Goal: Task Accomplishment & Management: Manage account settings

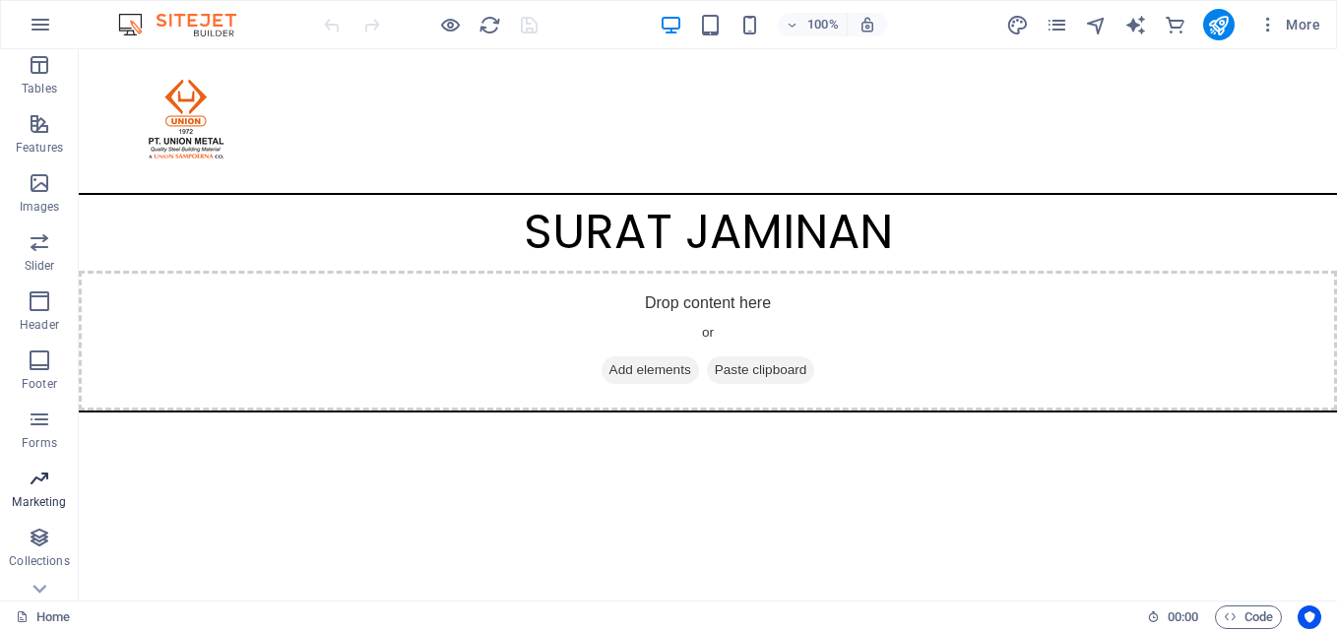
scroll to position [394, 0]
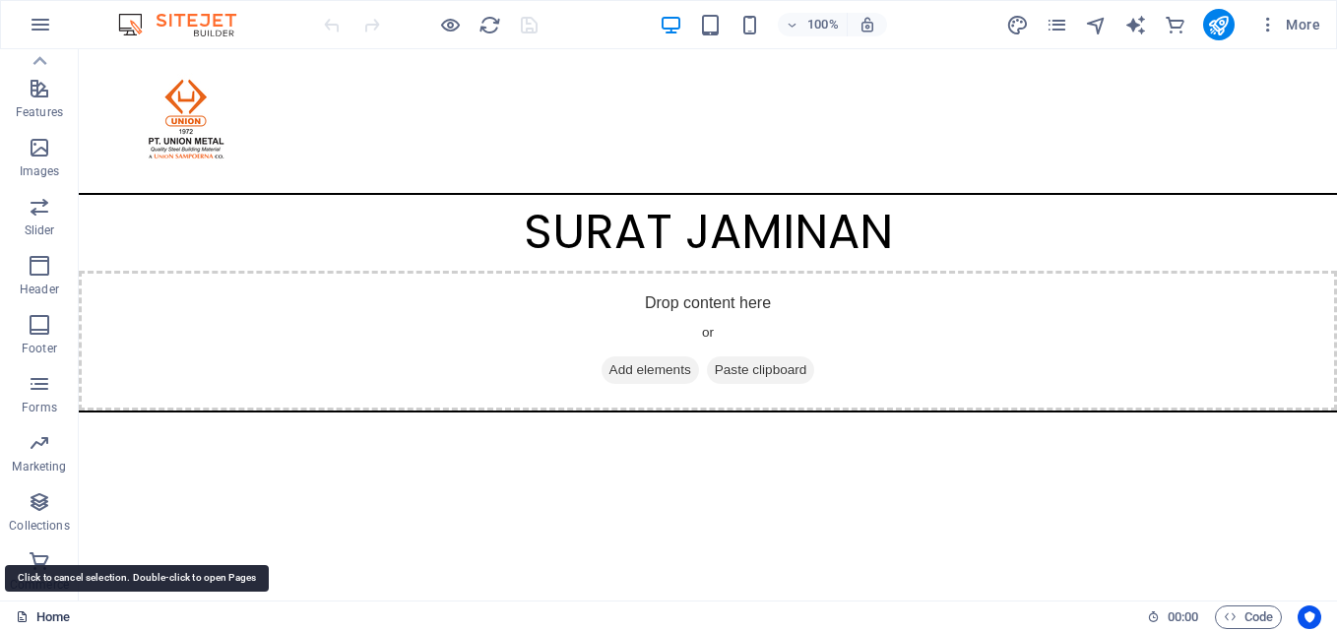
click at [44, 613] on link "Home" at bounding box center [43, 618] width 54 height 24
click at [565, 413] on html "Skip to main content SURAT JAMINAN Drop content here or Add elements Paste clip…" at bounding box center [708, 230] width 1259 height 363
click at [1267, 33] on icon "button" at bounding box center [1269, 25] width 20 height 20
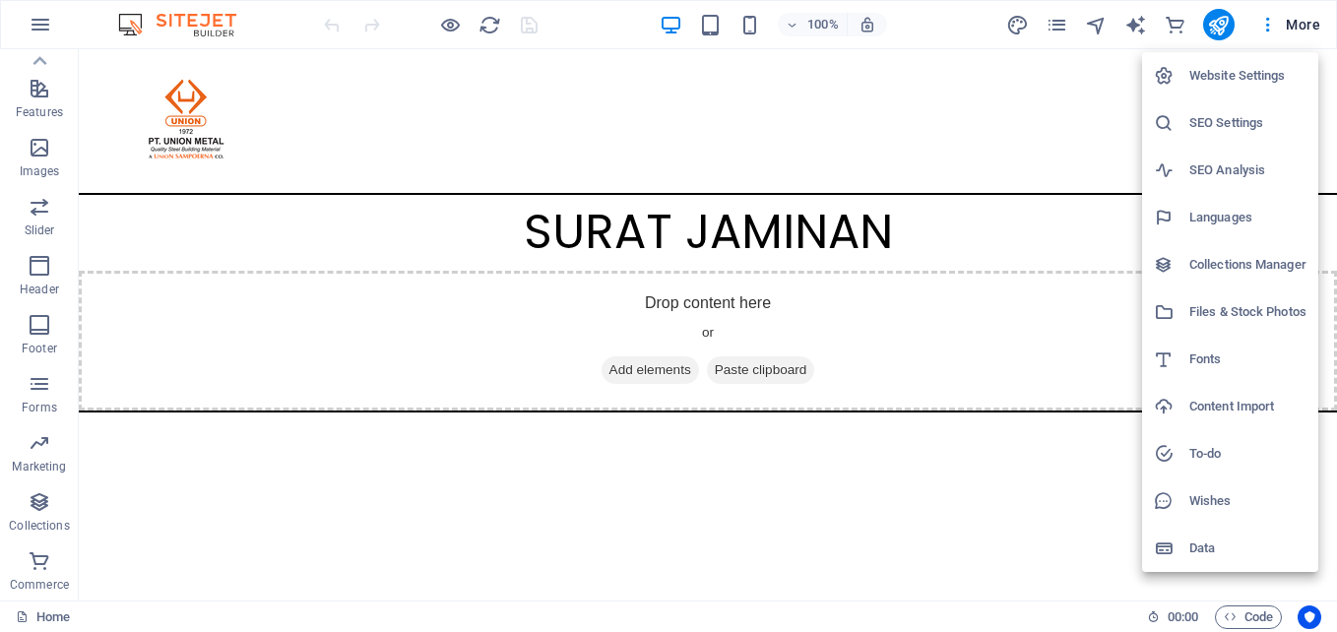
click at [1237, 73] on h6 "Website Settings" at bounding box center [1248, 76] width 117 height 24
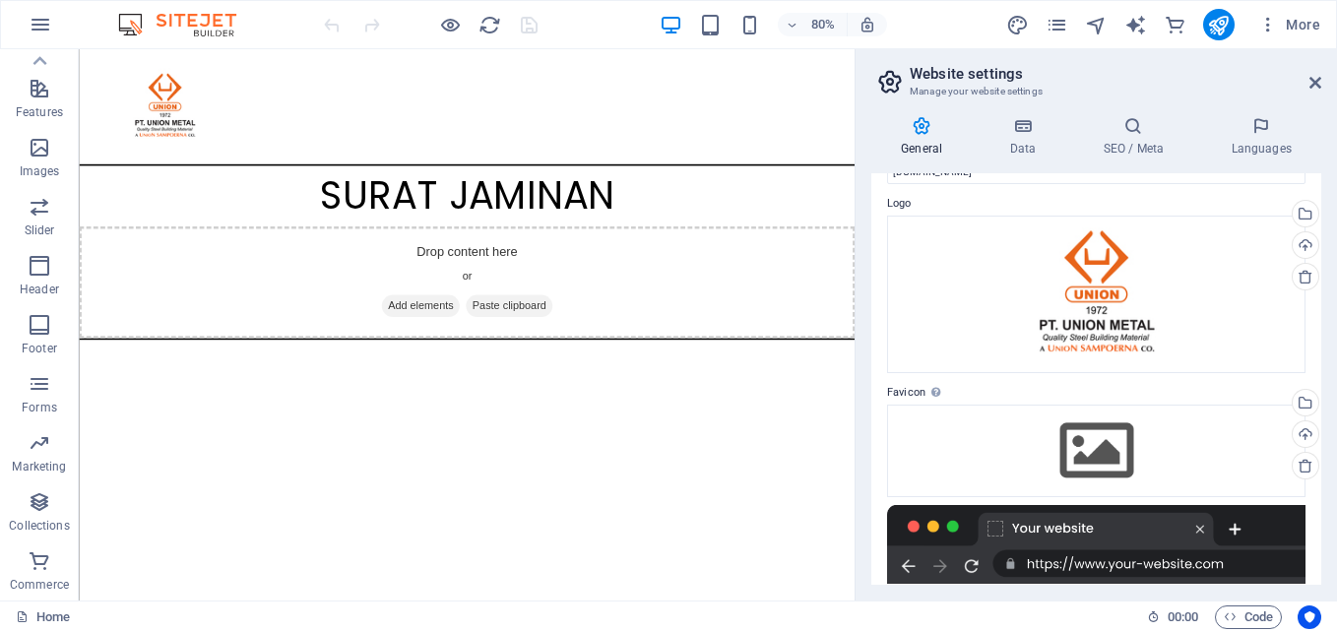
scroll to position [0, 0]
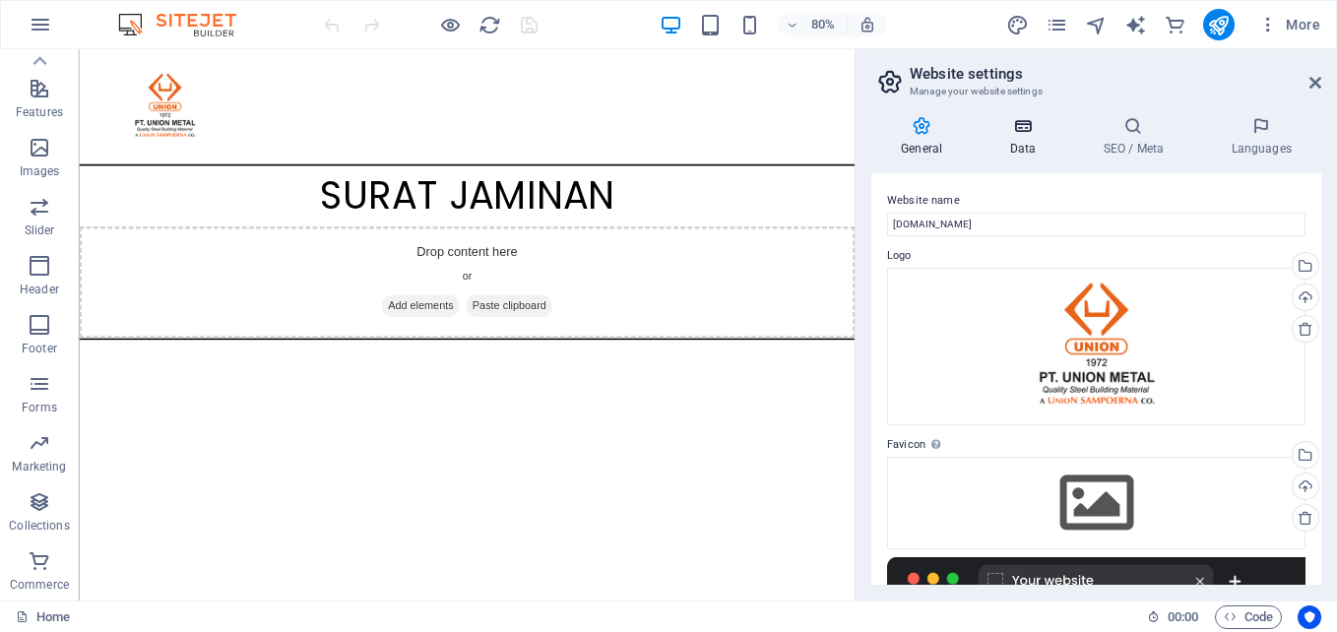
click at [1023, 123] on icon at bounding box center [1023, 126] width 86 height 20
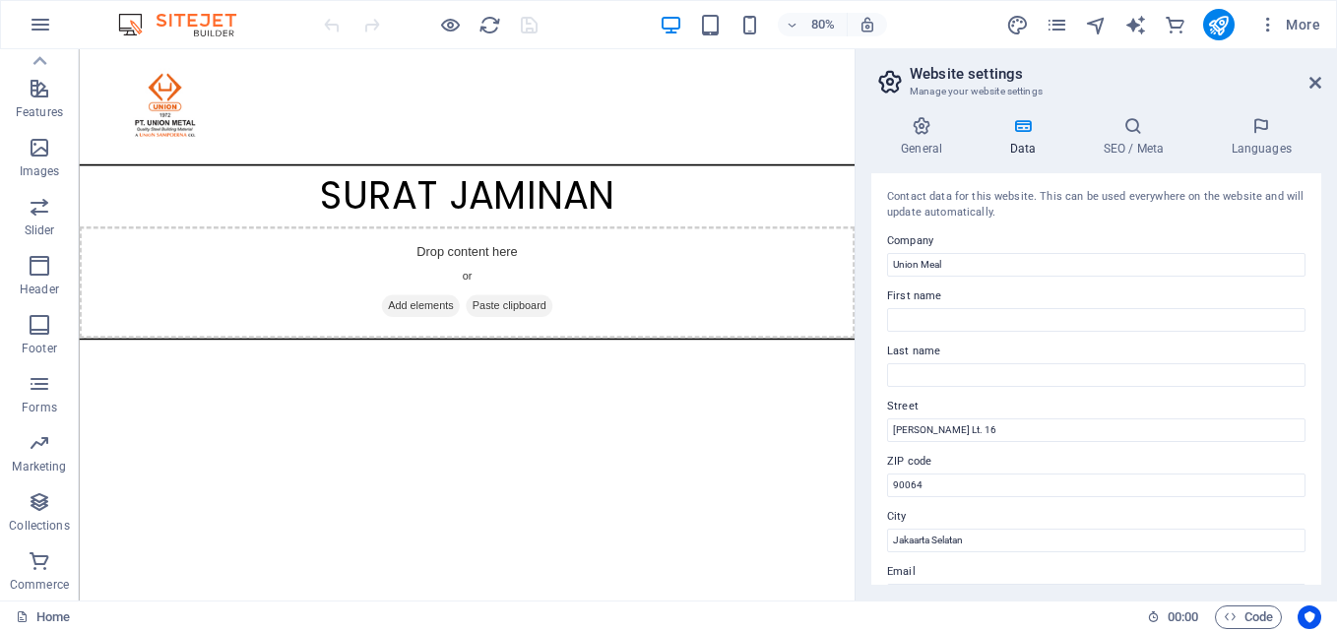
scroll to position [535, 0]
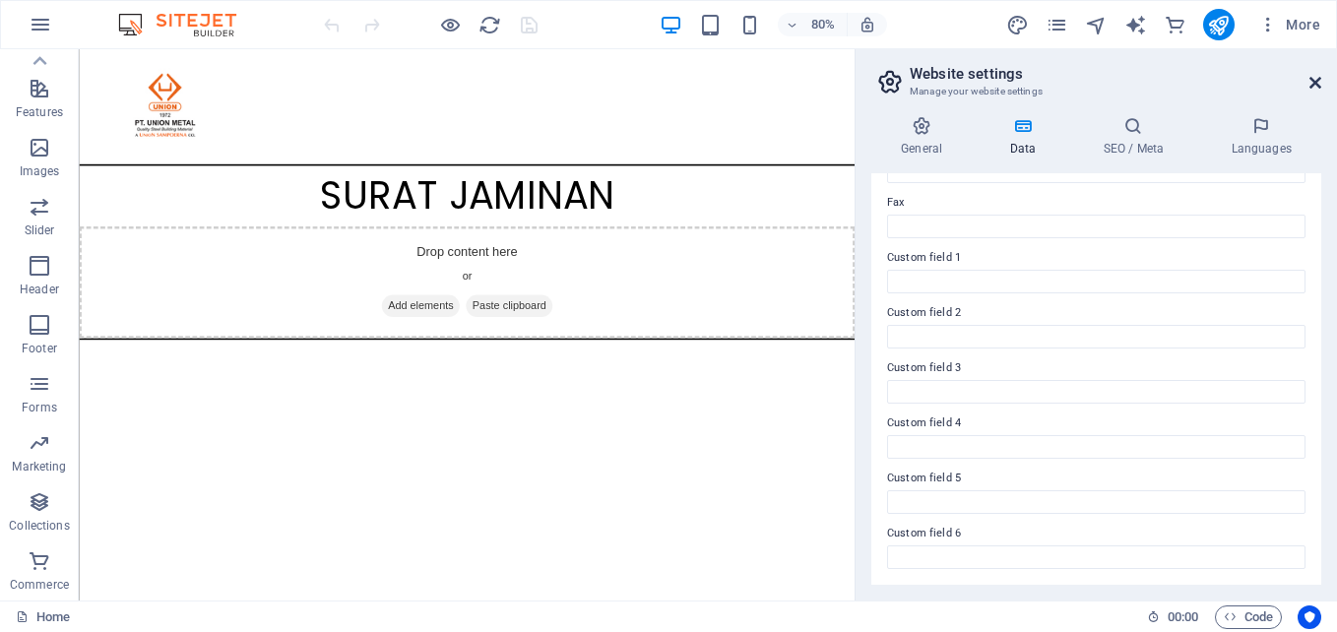
click at [1317, 86] on icon at bounding box center [1316, 83] width 12 height 16
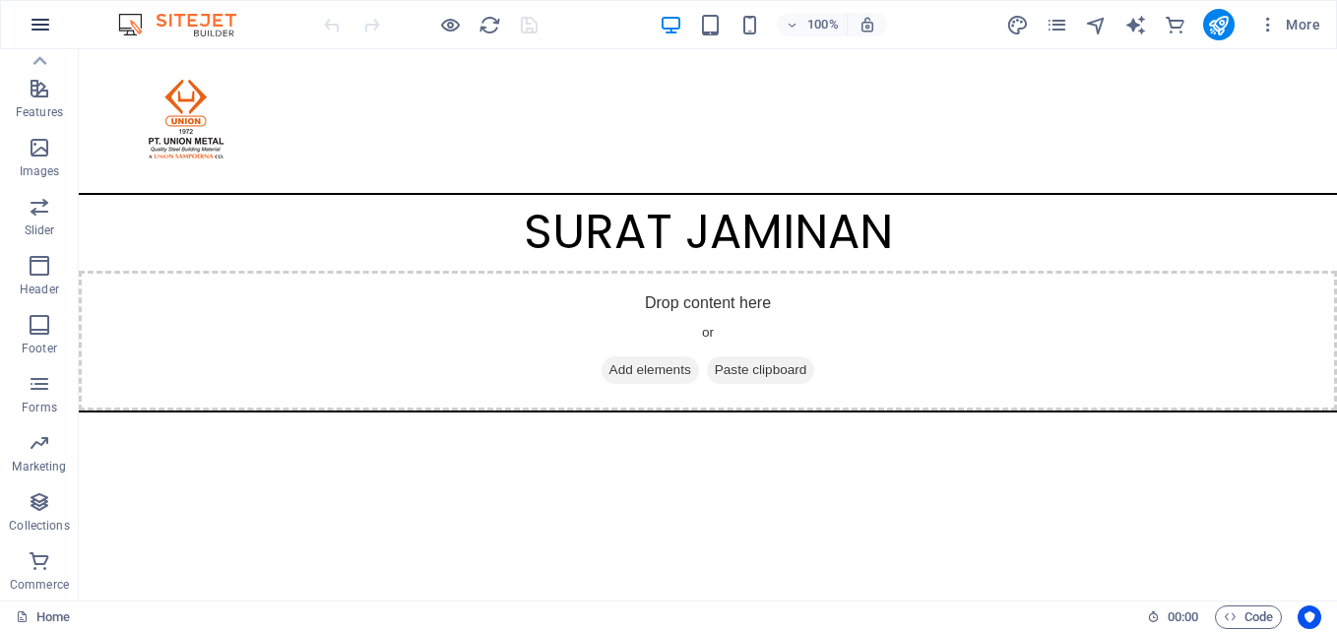
click at [43, 20] on icon "button" at bounding box center [41, 25] width 24 height 24
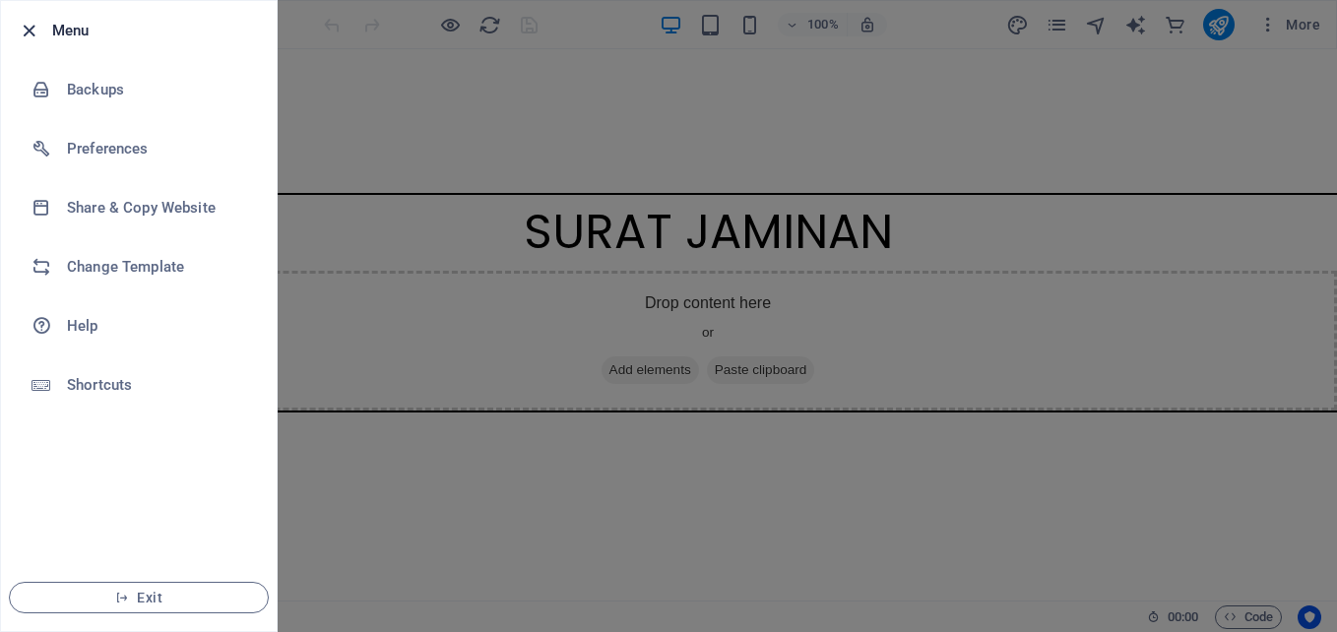
click at [29, 34] on icon "button" at bounding box center [29, 31] width 23 height 23
